Goal: Task Accomplishment & Management: Manage account settings

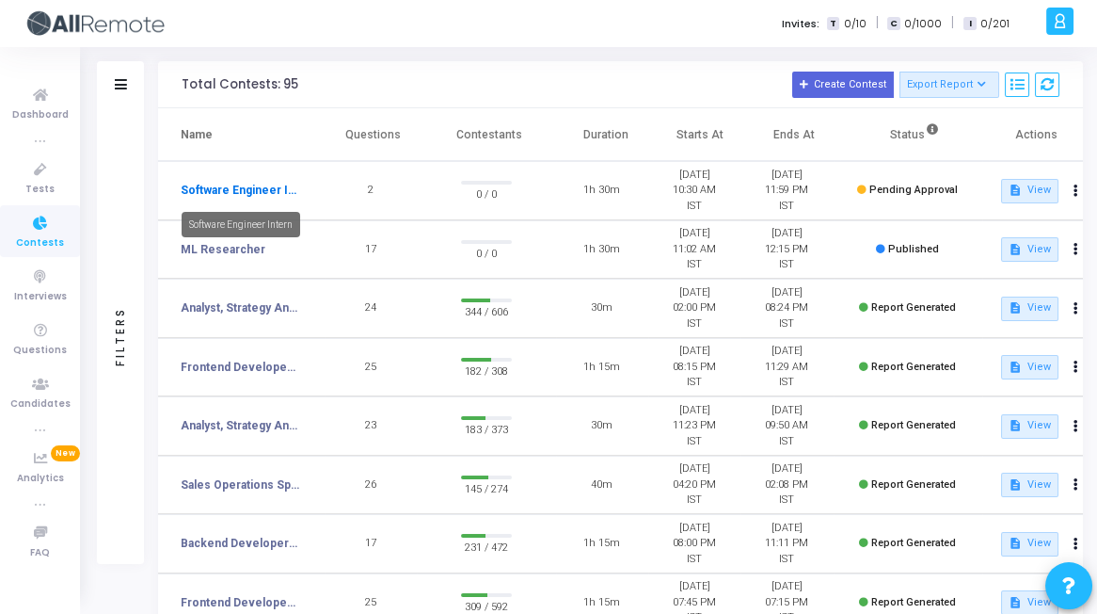
click at [265, 195] on link "Software Engineer Intern" at bounding box center [240, 190] width 119 height 17
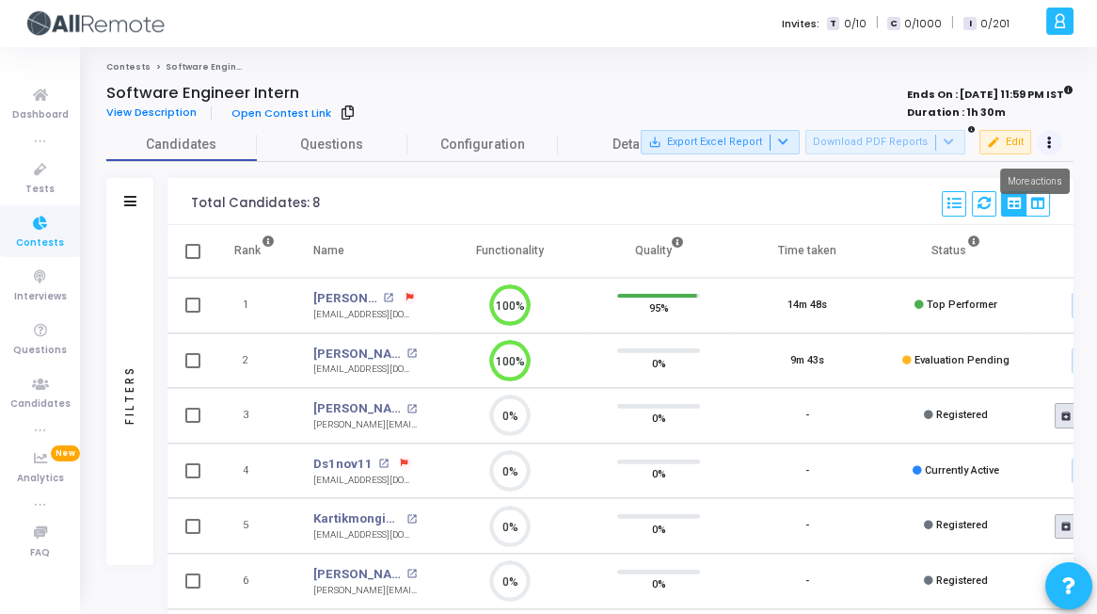
click at [1040, 144] on button at bounding box center [1050, 143] width 26 height 26
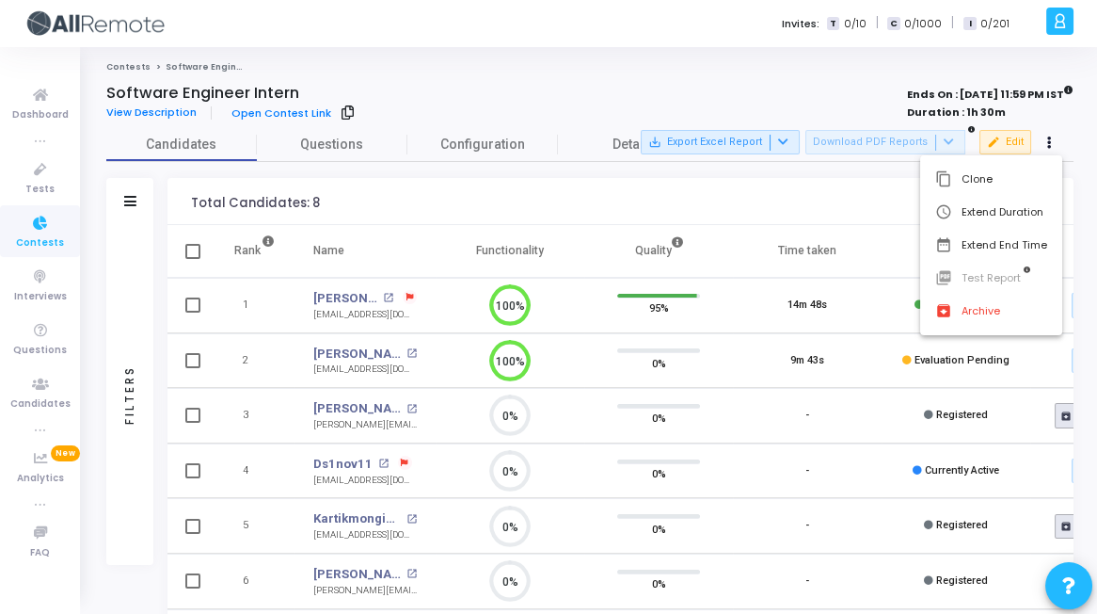
click at [869, 207] on div at bounding box center [548, 307] width 1097 height 614
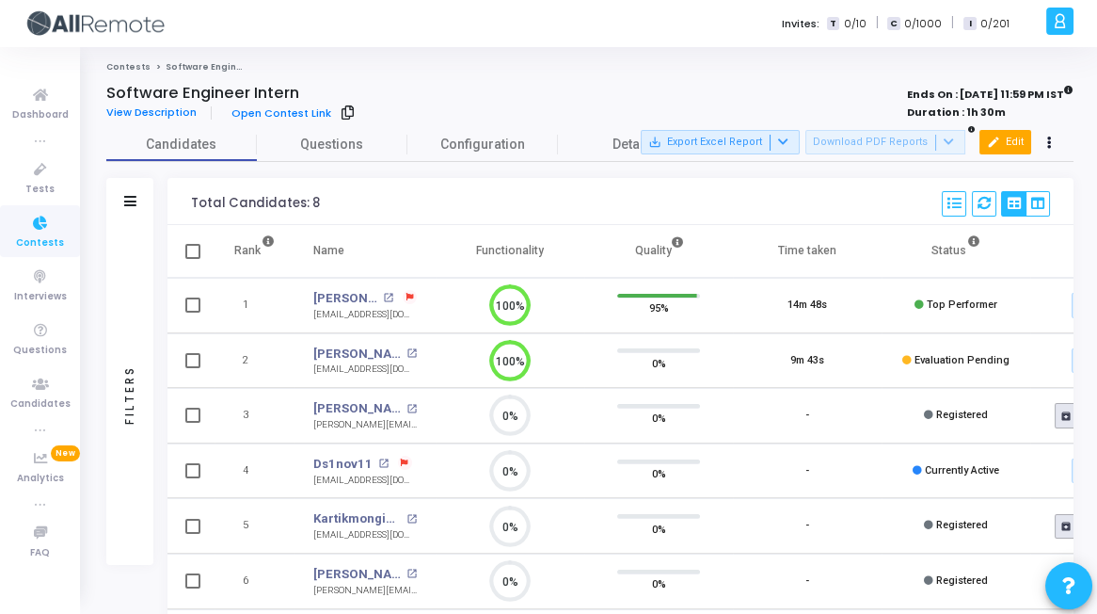
click at [1008, 148] on button "edit Edit" at bounding box center [1006, 142] width 52 height 24
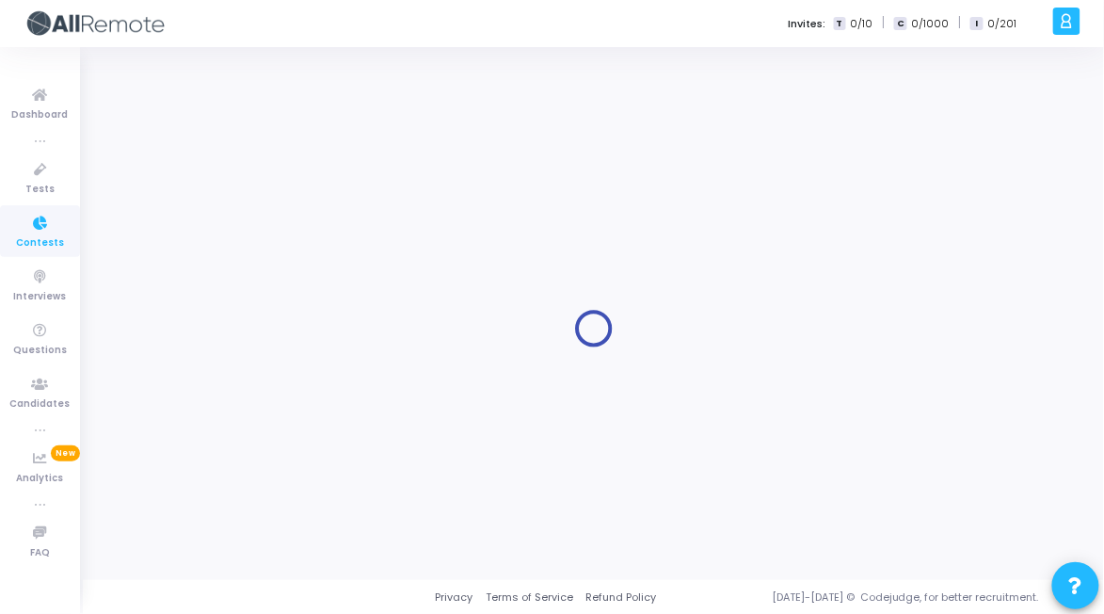
type input "Software Engineer Intern"
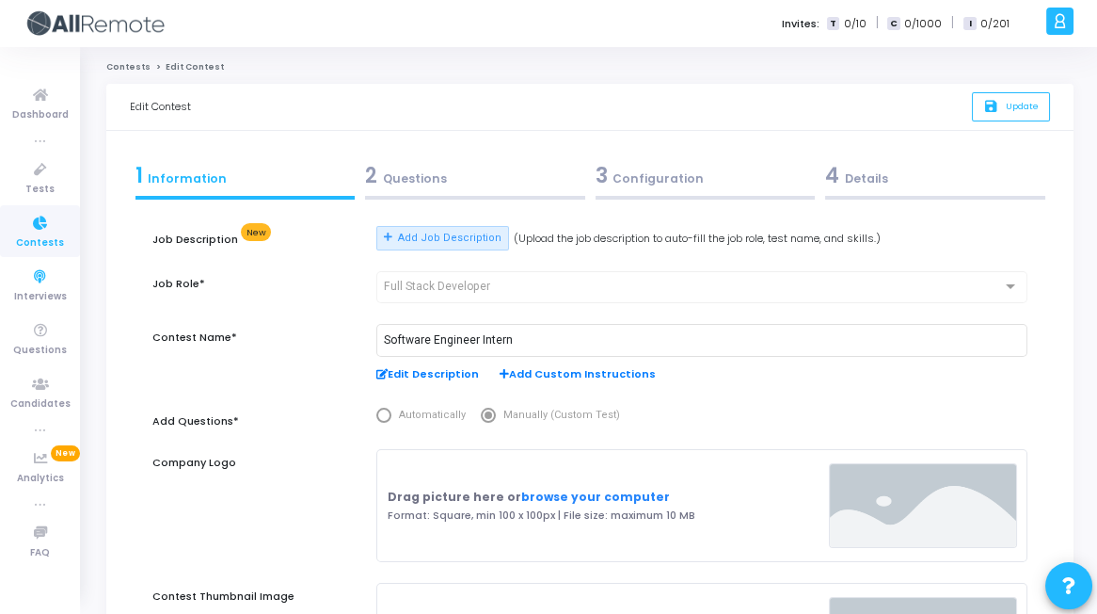
click at [31, 237] on span "Contests" at bounding box center [40, 243] width 48 height 16
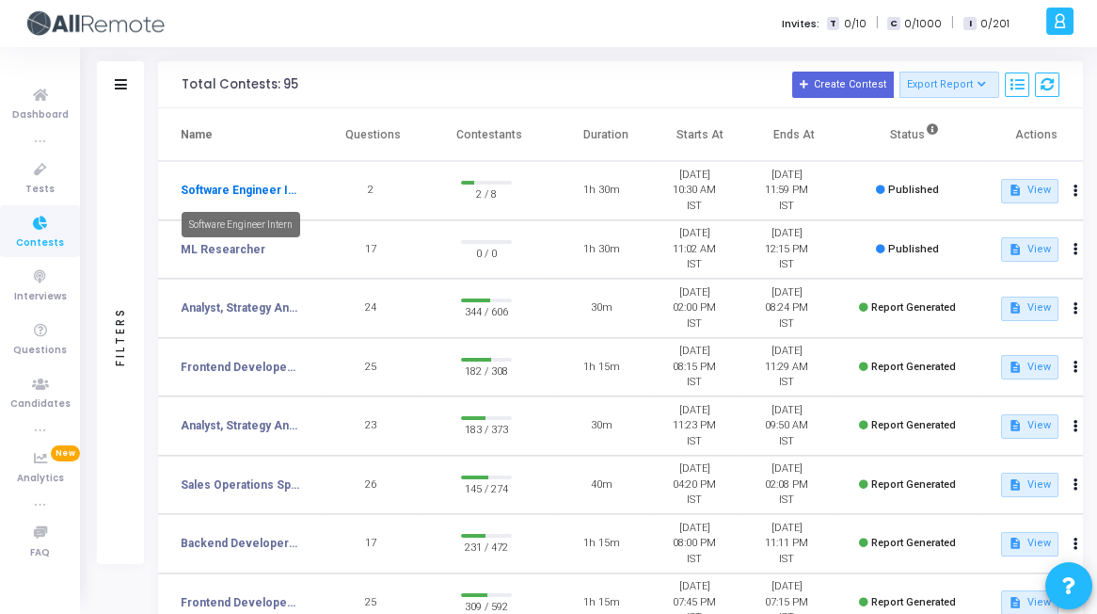
click at [256, 184] on link "Software Engineer Intern" at bounding box center [240, 190] width 119 height 17
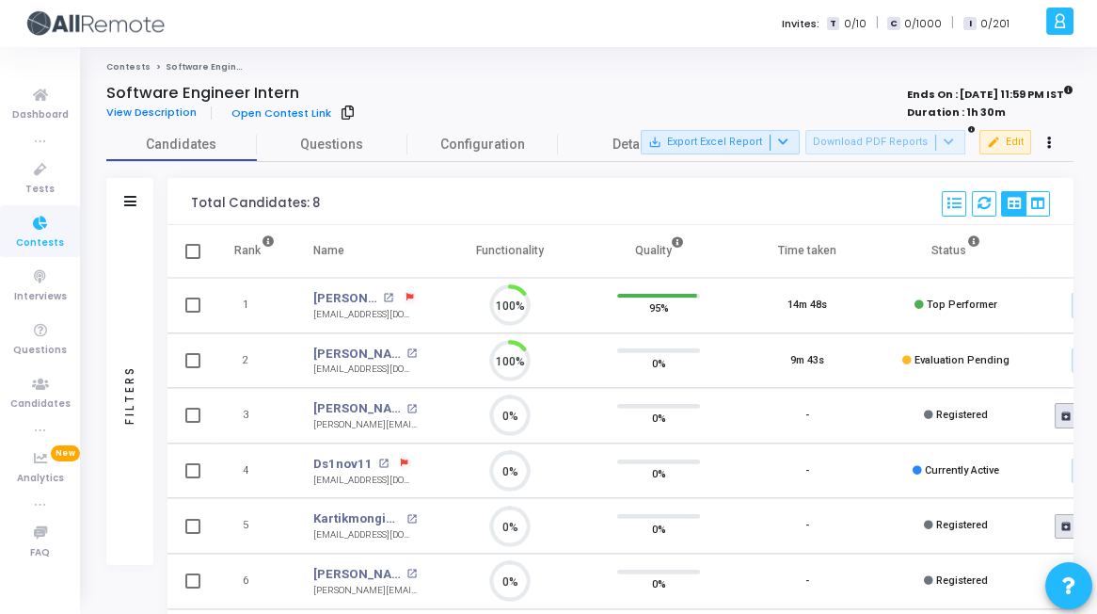
scroll to position [8, 8]
click at [349, 294] on link "[PERSON_NAME]" at bounding box center [345, 298] width 65 height 19
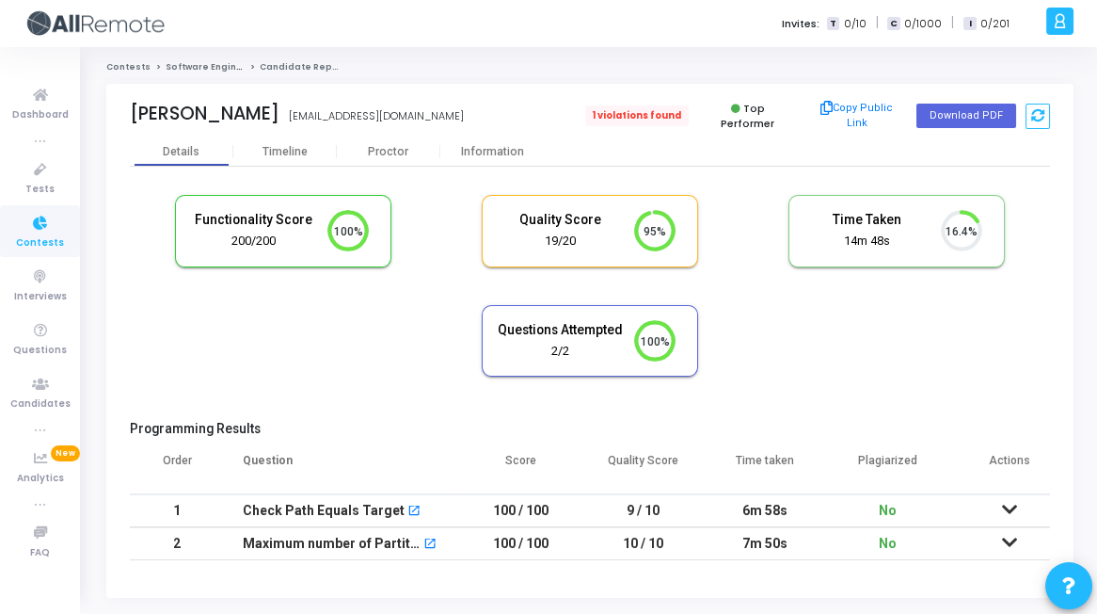
click at [626, 118] on span "1 violations found" at bounding box center [637, 115] width 104 height 21
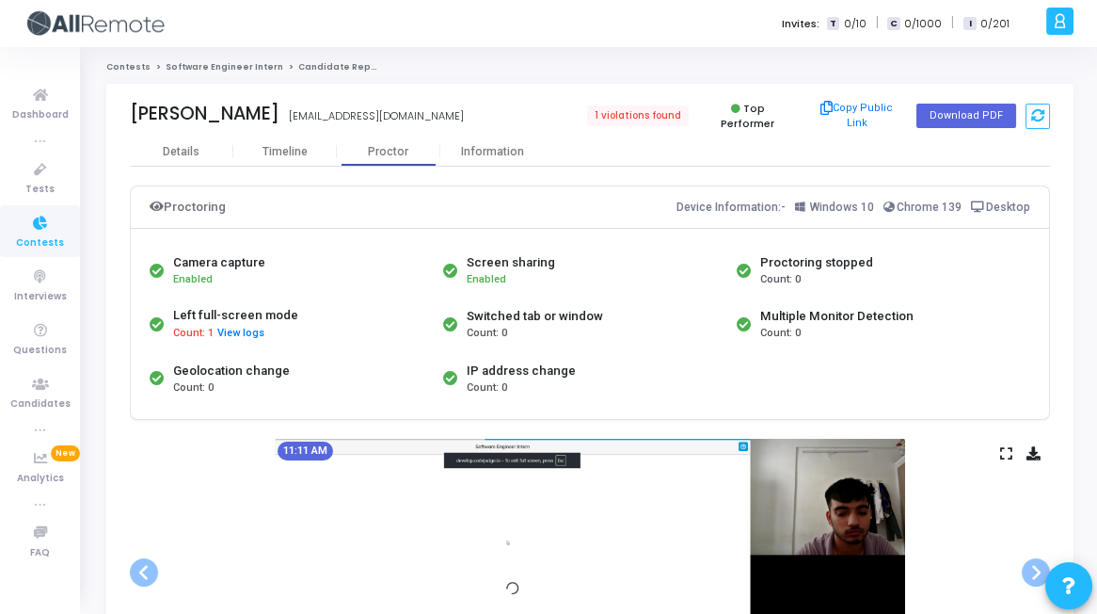
click at [205, 66] on link "Software Engineer Intern" at bounding box center [225, 66] width 118 height 11
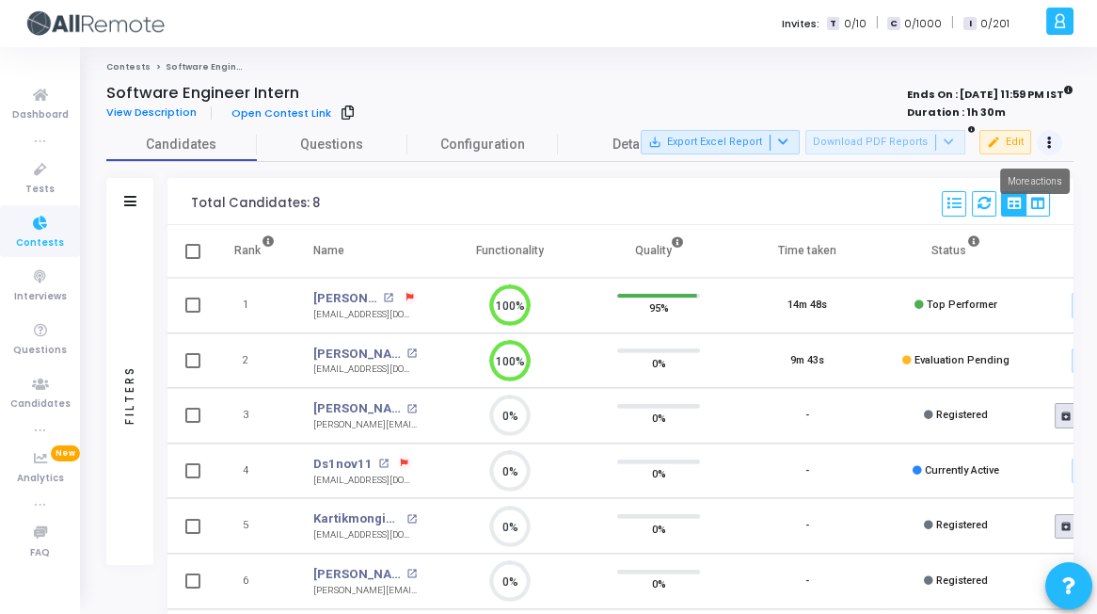
click at [1049, 144] on icon at bounding box center [1049, 142] width 5 height 9
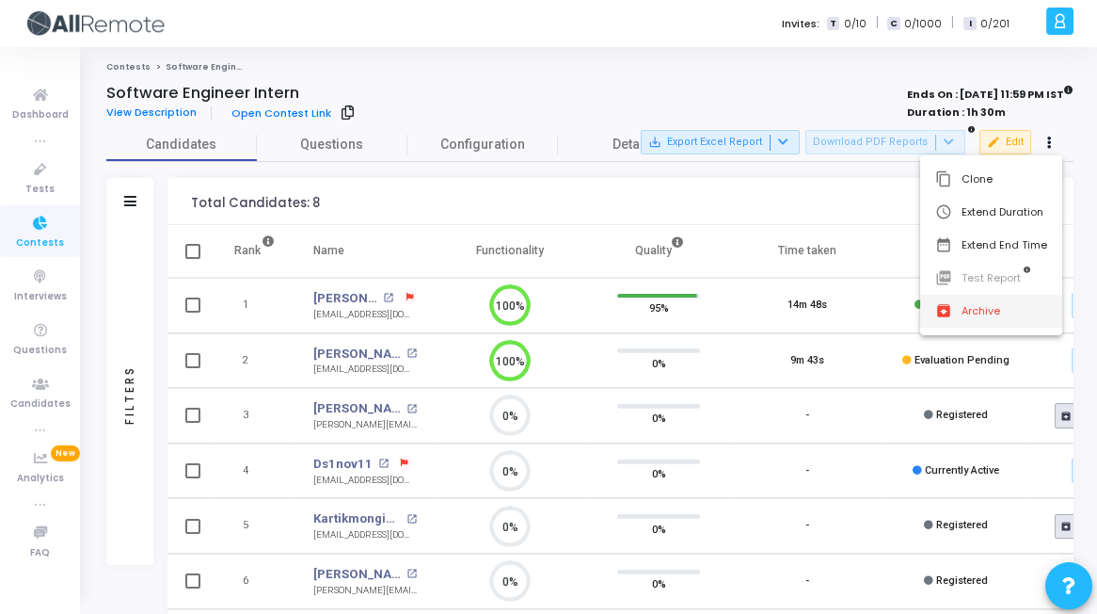
click at [943, 310] on mat-icon "archive" at bounding box center [944, 311] width 19 height 19
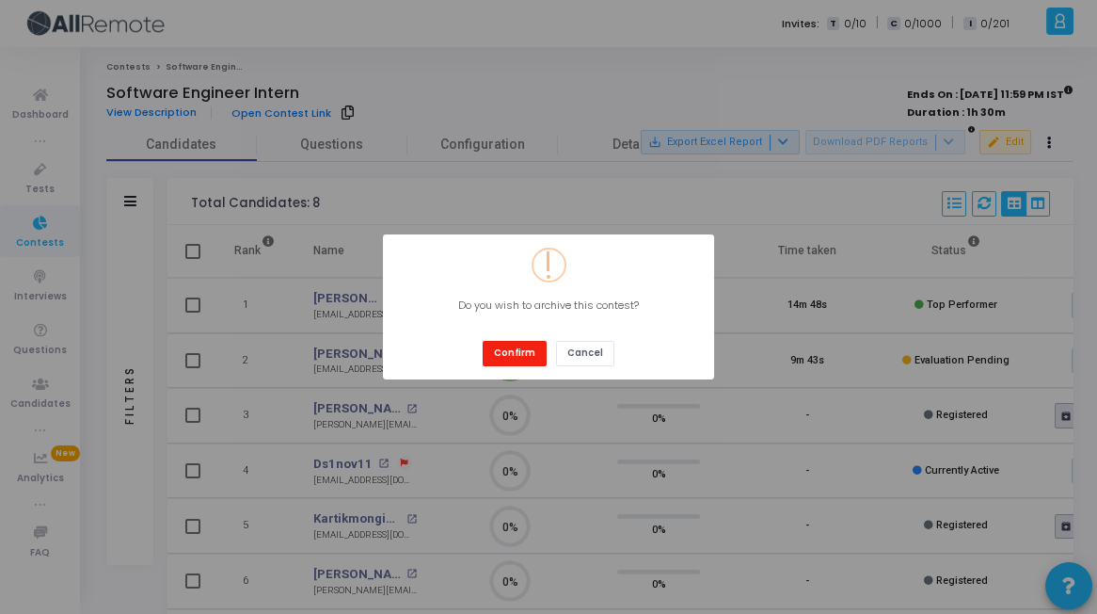
click at [506, 351] on button "Confirm" at bounding box center [515, 353] width 64 height 25
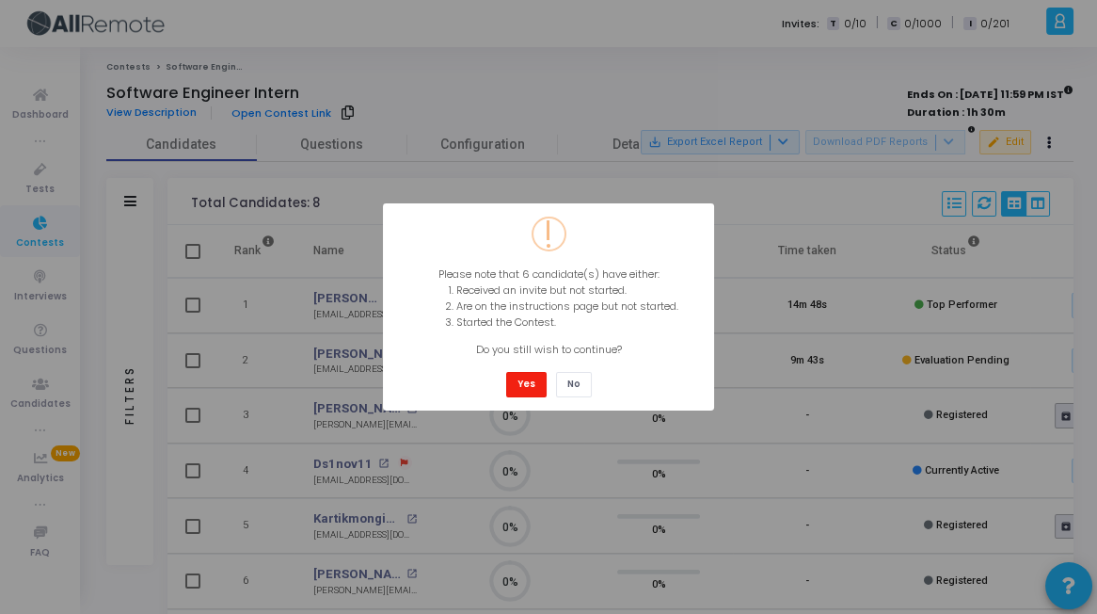
click at [536, 386] on button "Yes" at bounding box center [526, 384] width 40 height 25
